Goal: Transaction & Acquisition: Purchase product/service

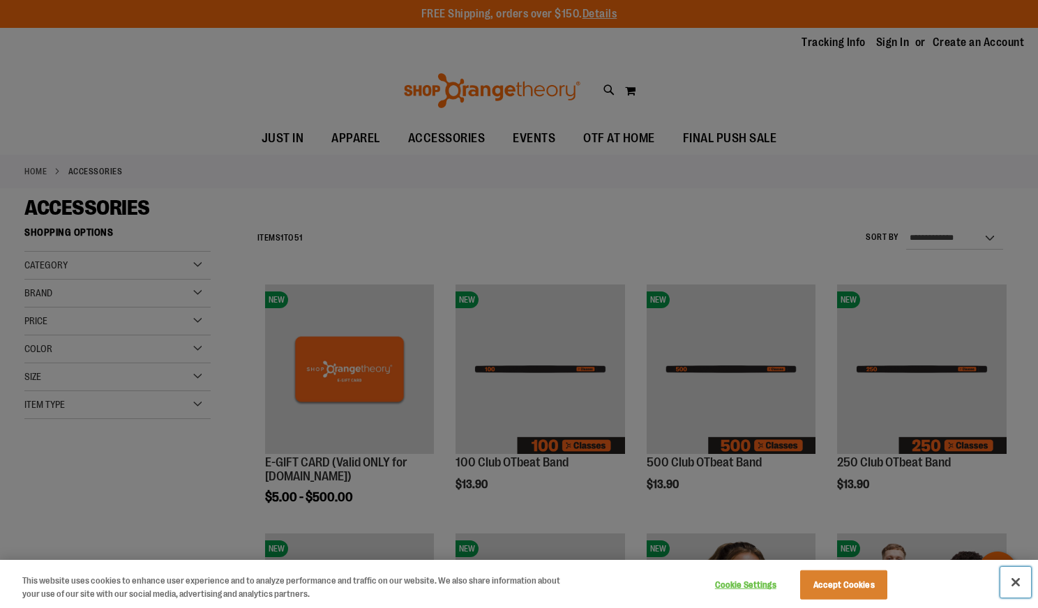
click at [1025, 588] on button "Close" at bounding box center [1016, 582] width 31 height 31
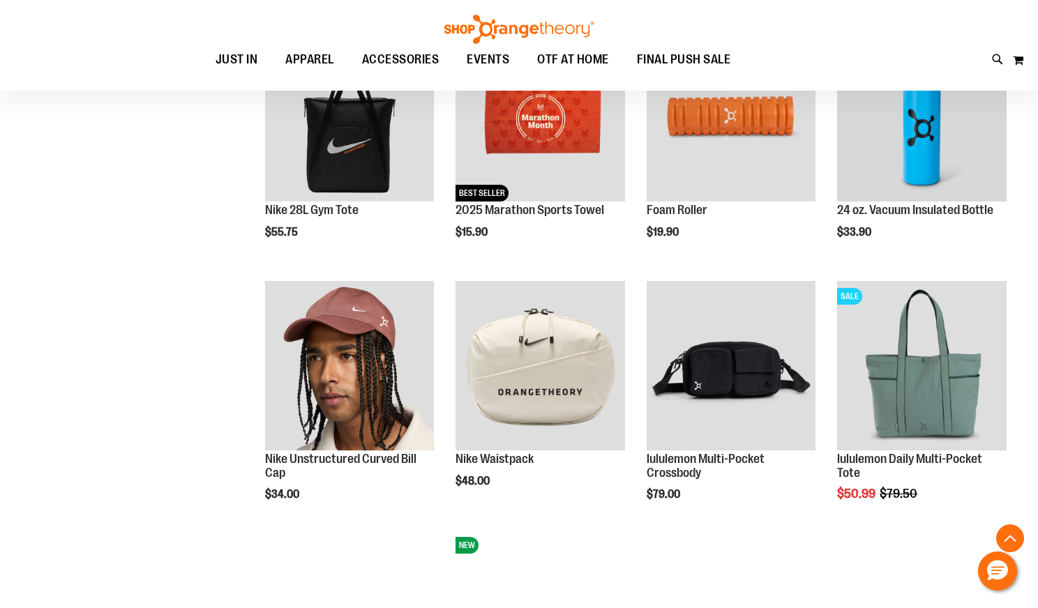
scroll to position [763, 0]
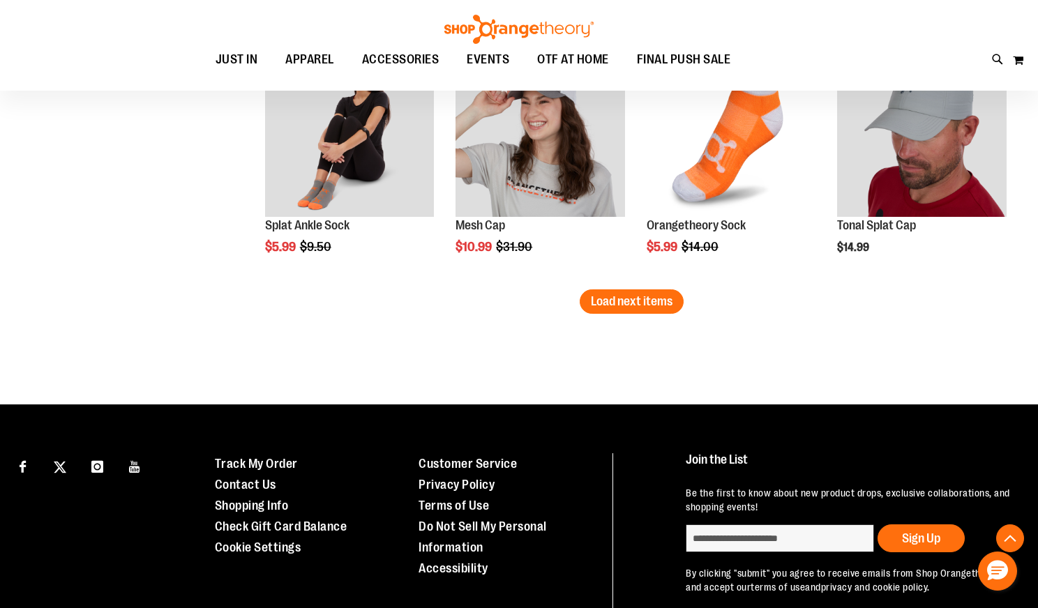
scroll to position [2231, 0]
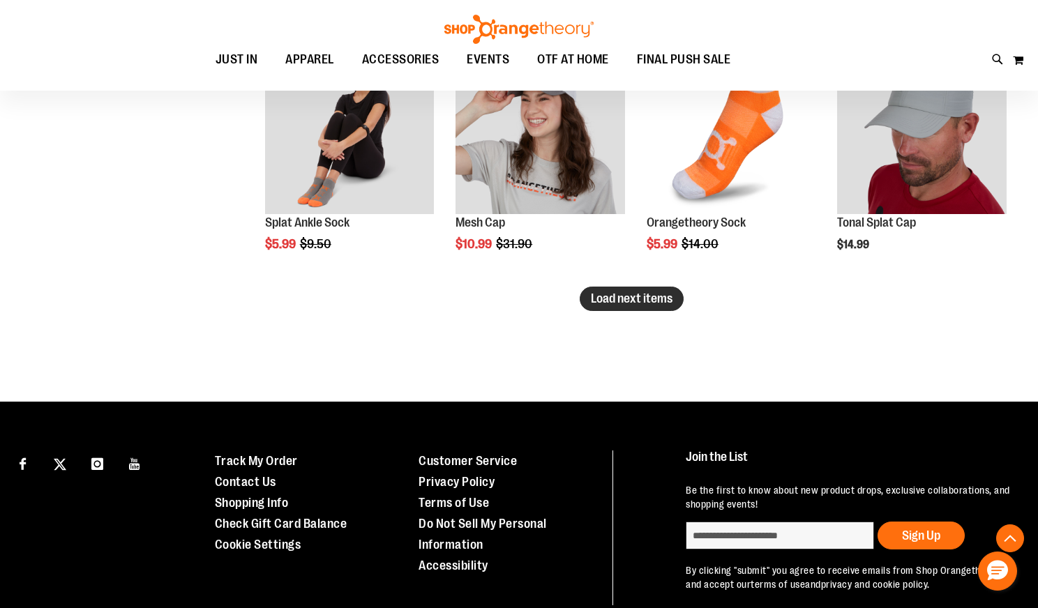
click at [664, 306] on span "Load next items" at bounding box center [632, 299] width 82 height 14
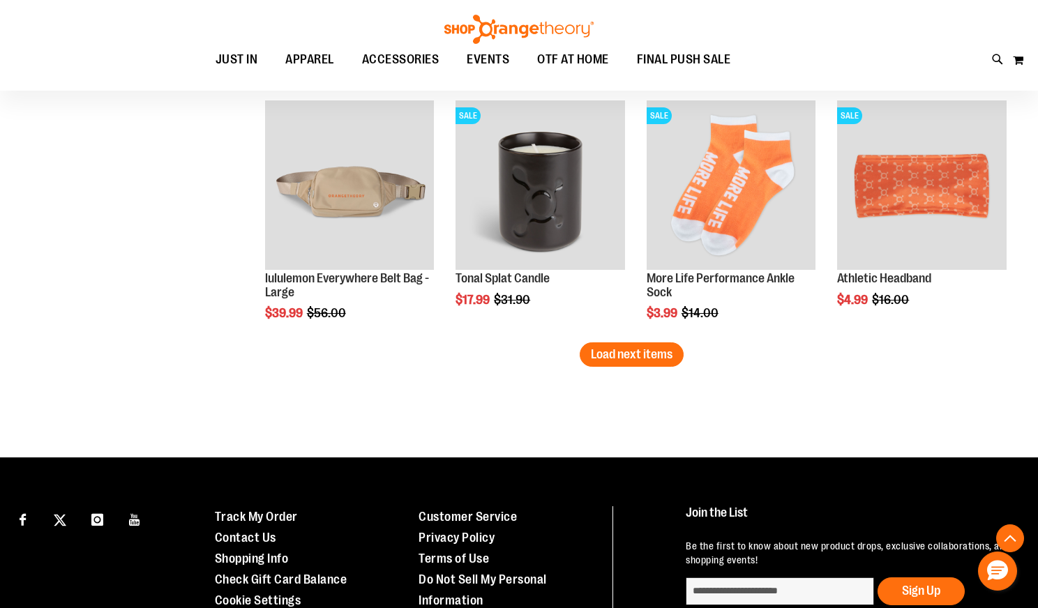
scroll to position [2929, 0]
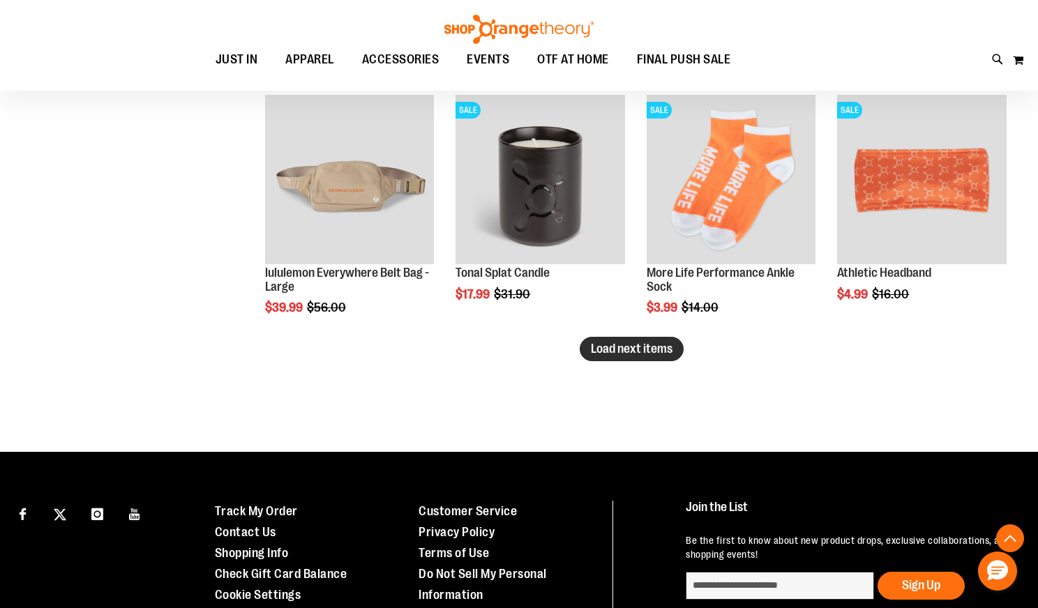
click at [611, 352] on span "Load next items" at bounding box center [632, 349] width 82 height 14
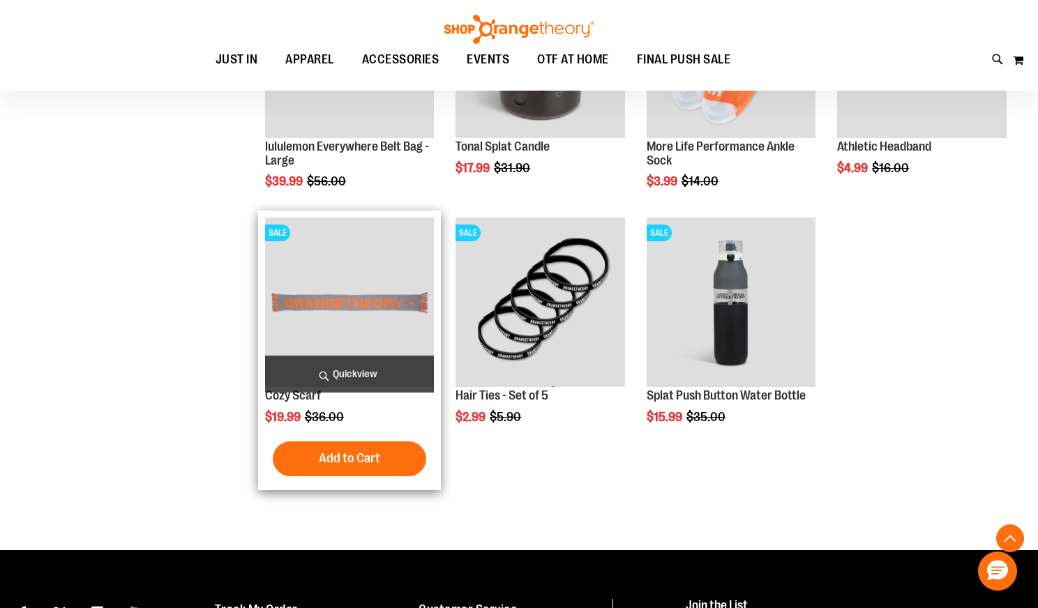
scroll to position [3067, 0]
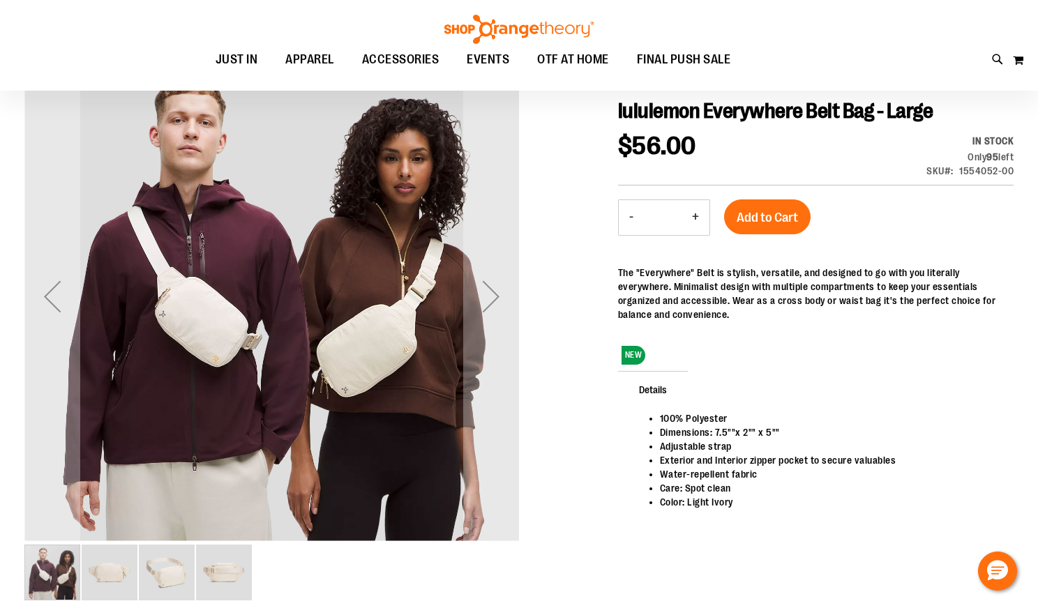
scroll to position [153, 0]
click at [114, 575] on img "image 2 of 4" at bounding box center [110, 574] width 56 height 56
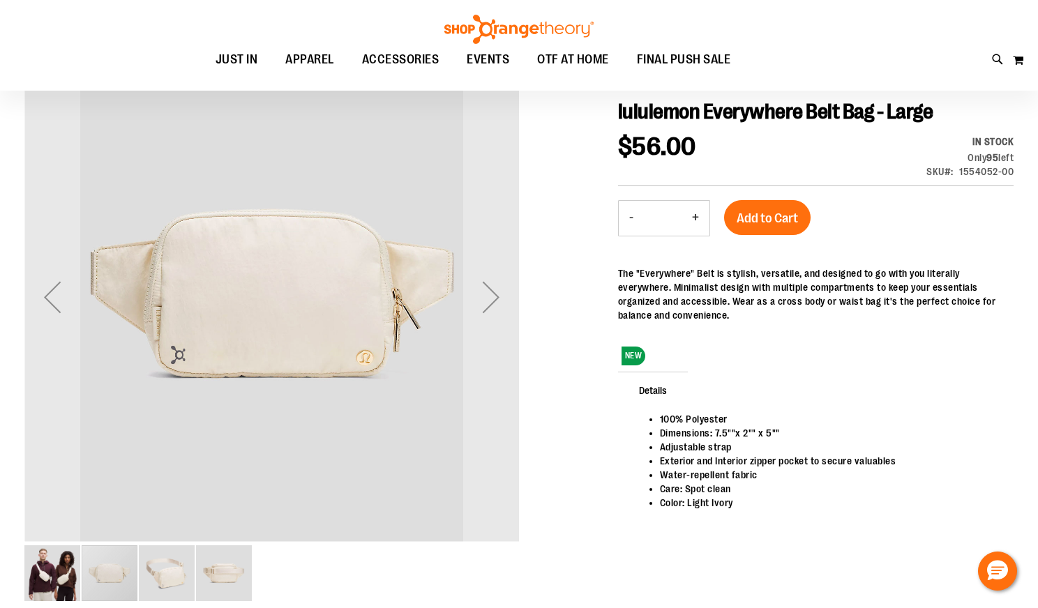
click at [160, 571] on img "image 3 of 4" at bounding box center [167, 574] width 56 height 56
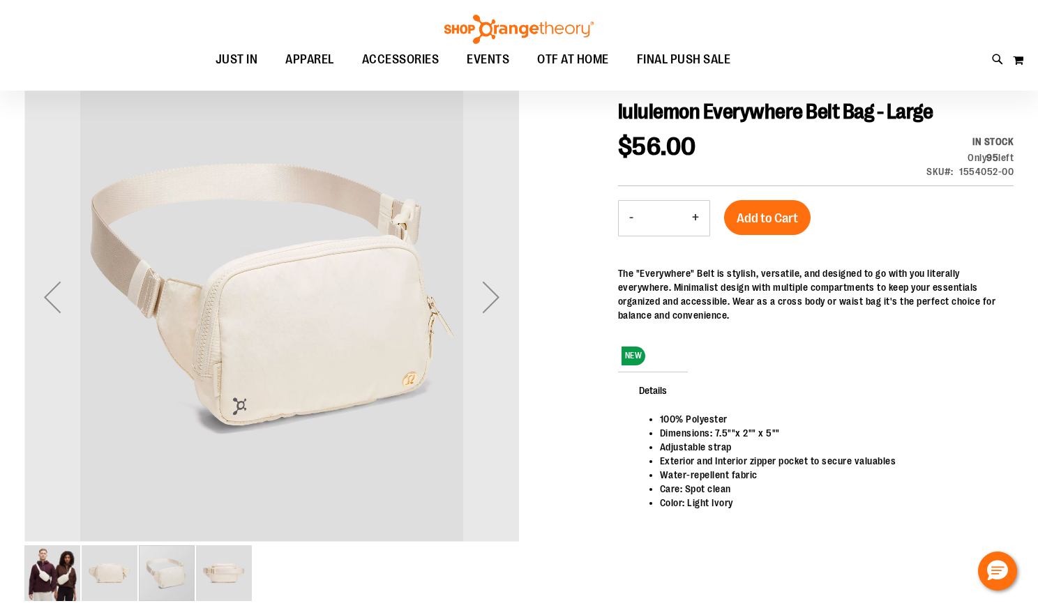
click at [221, 569] on img "image 4 of 4" at bounding box center [224, 574] width 56 height 56
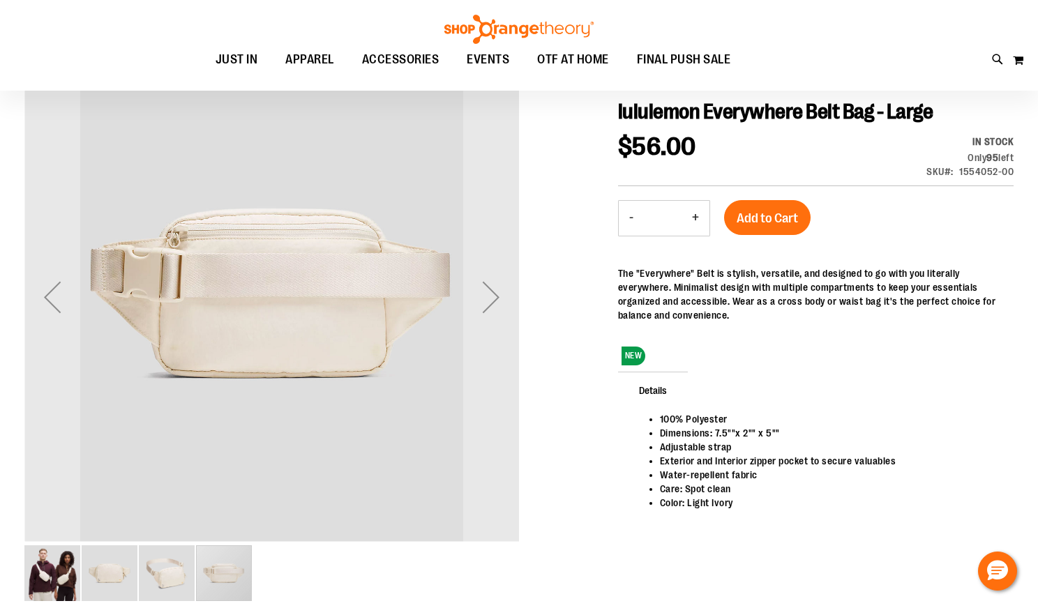
click at [99, 569] on img "image 2 of 4" at bounding box center [110, 574] width 56 height 56
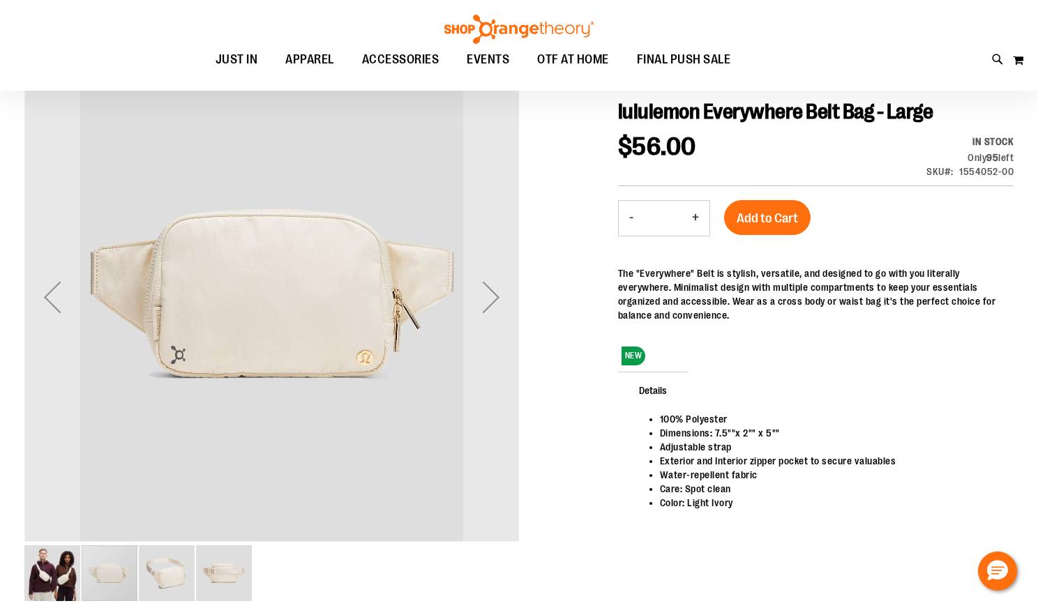
click at [54, 569] on img "image 1 of 4" at bounding box center [52, 574] width 56 height 56
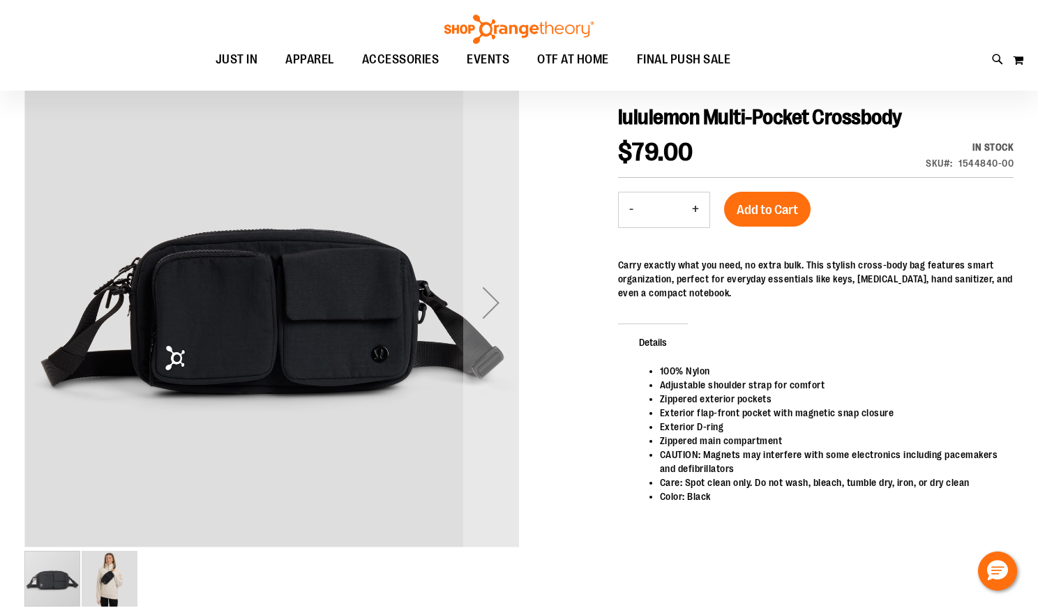
scroll to position [156, 0]
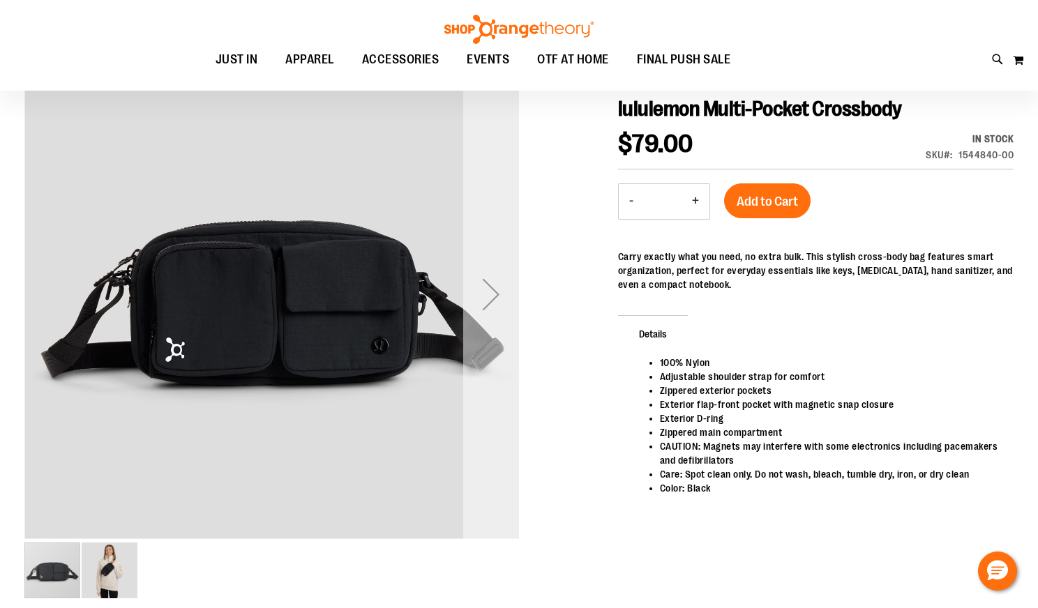
click at [495, 290] on div "Next" at bounding box center [491, 295] width 56 height 56
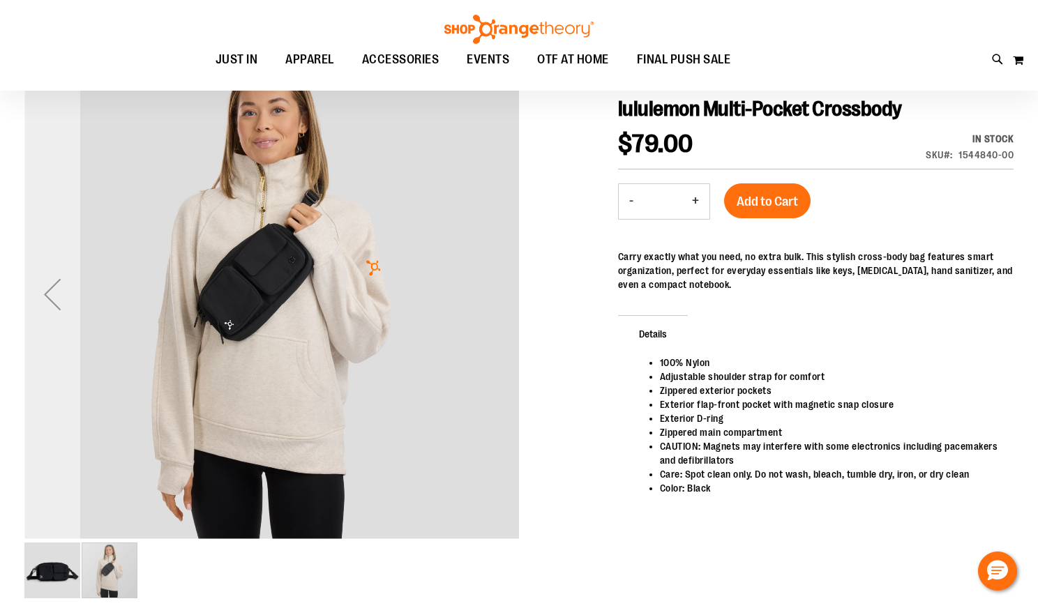
click at [54, 293] on div "Previous" at bounding box center [52, 295] width 56 height 56
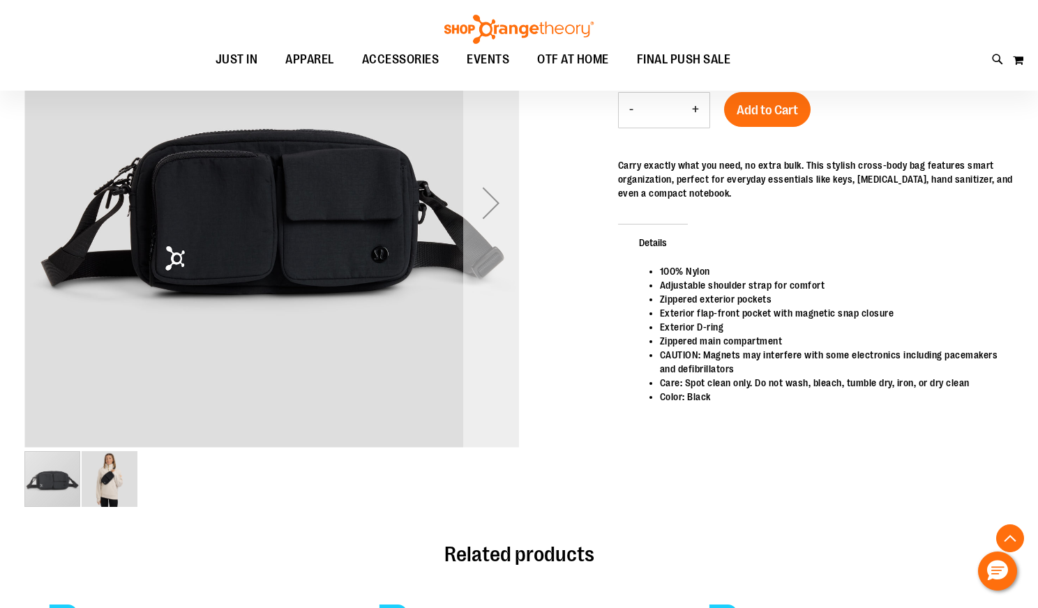
scroll to position [244, 0]
